Goal: Task Accomplishment & Management: Manage account settings

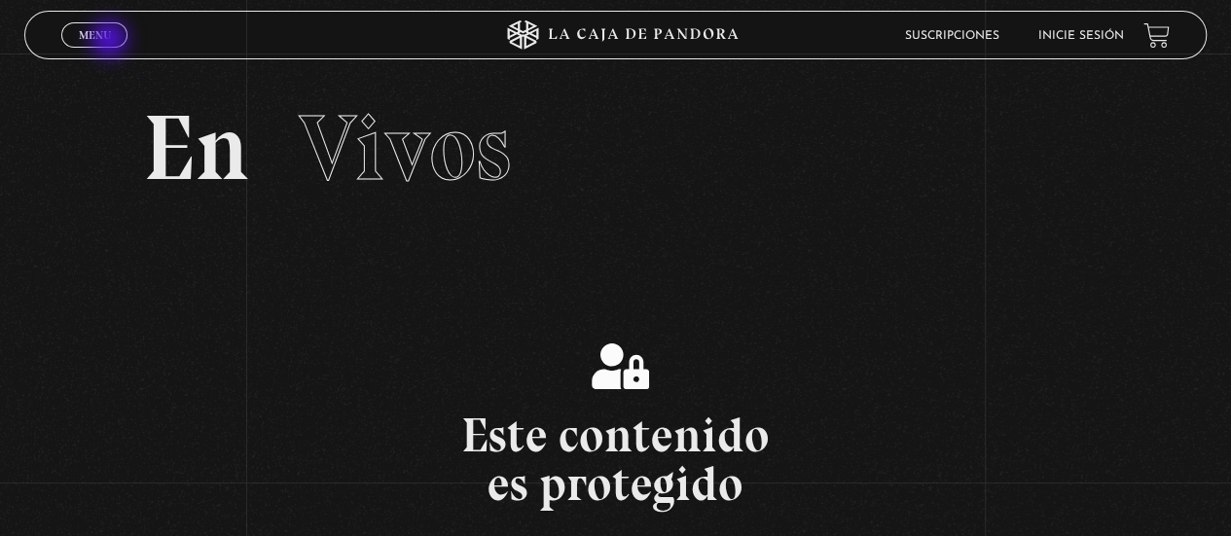
click at [102, 38] on span "Menu" at bounding box center [95, 35] width 32 height 12
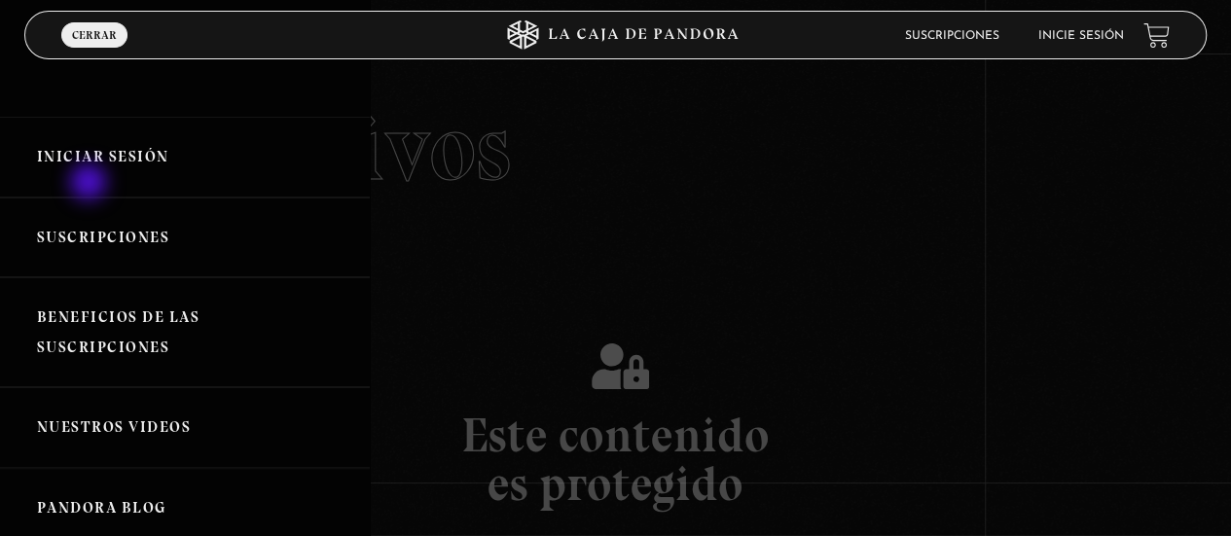
click at [90, 184] on link "Iniciar Sesión" at bounding box center [185, 157] width 370 height 81
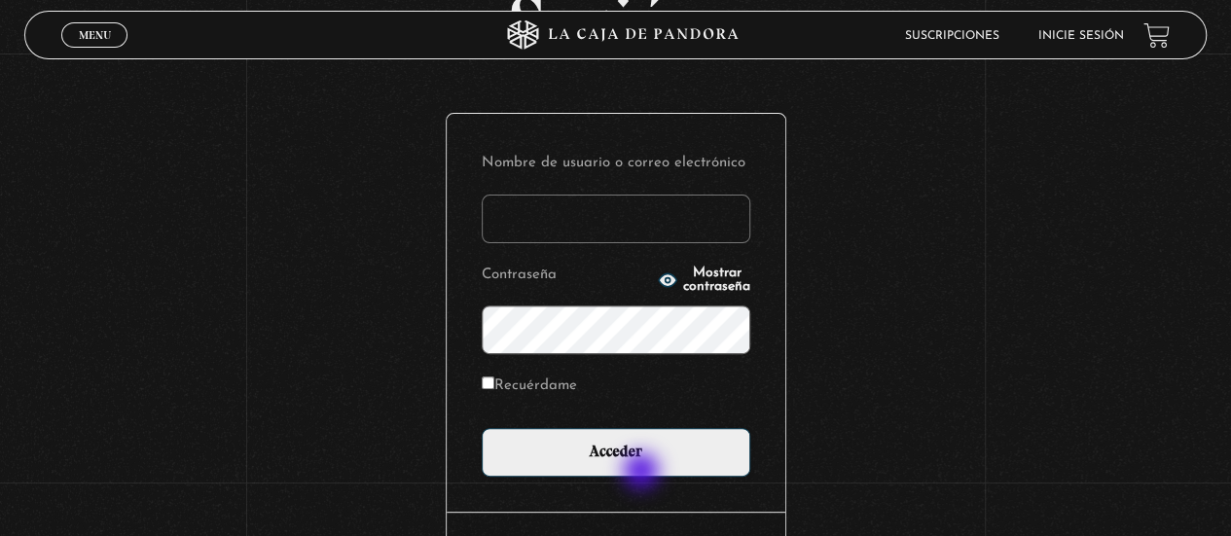
scroll to position [195, 0]
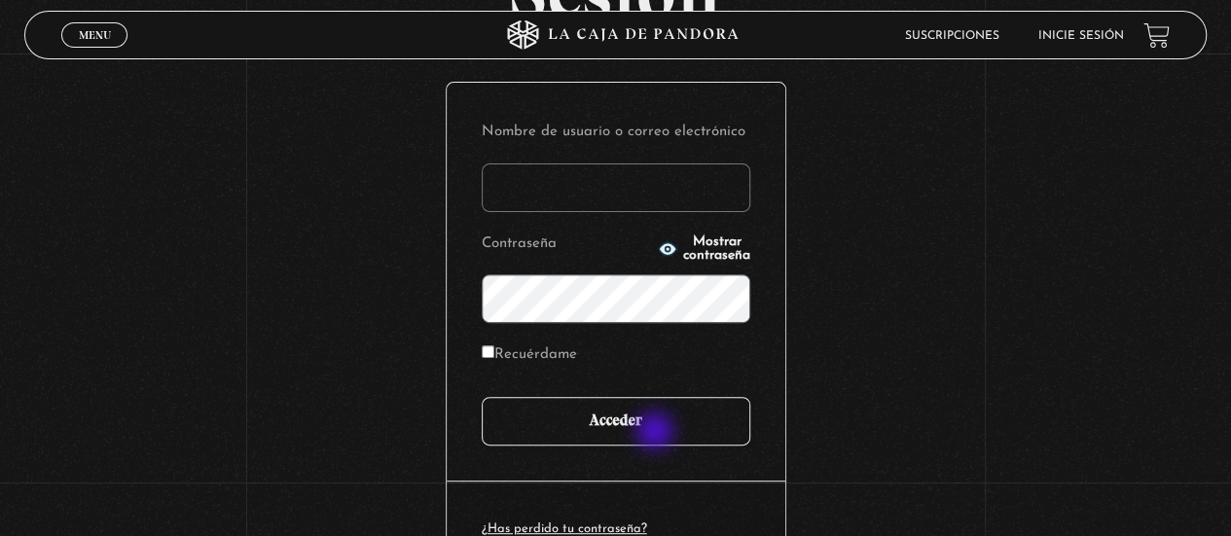
type input "adrisol"
click at [657, 433] on input "Acceder" at bounding box center [616, 421] width 269 height 49
